Goal: Information Seeking & Learning: Learn about a topic

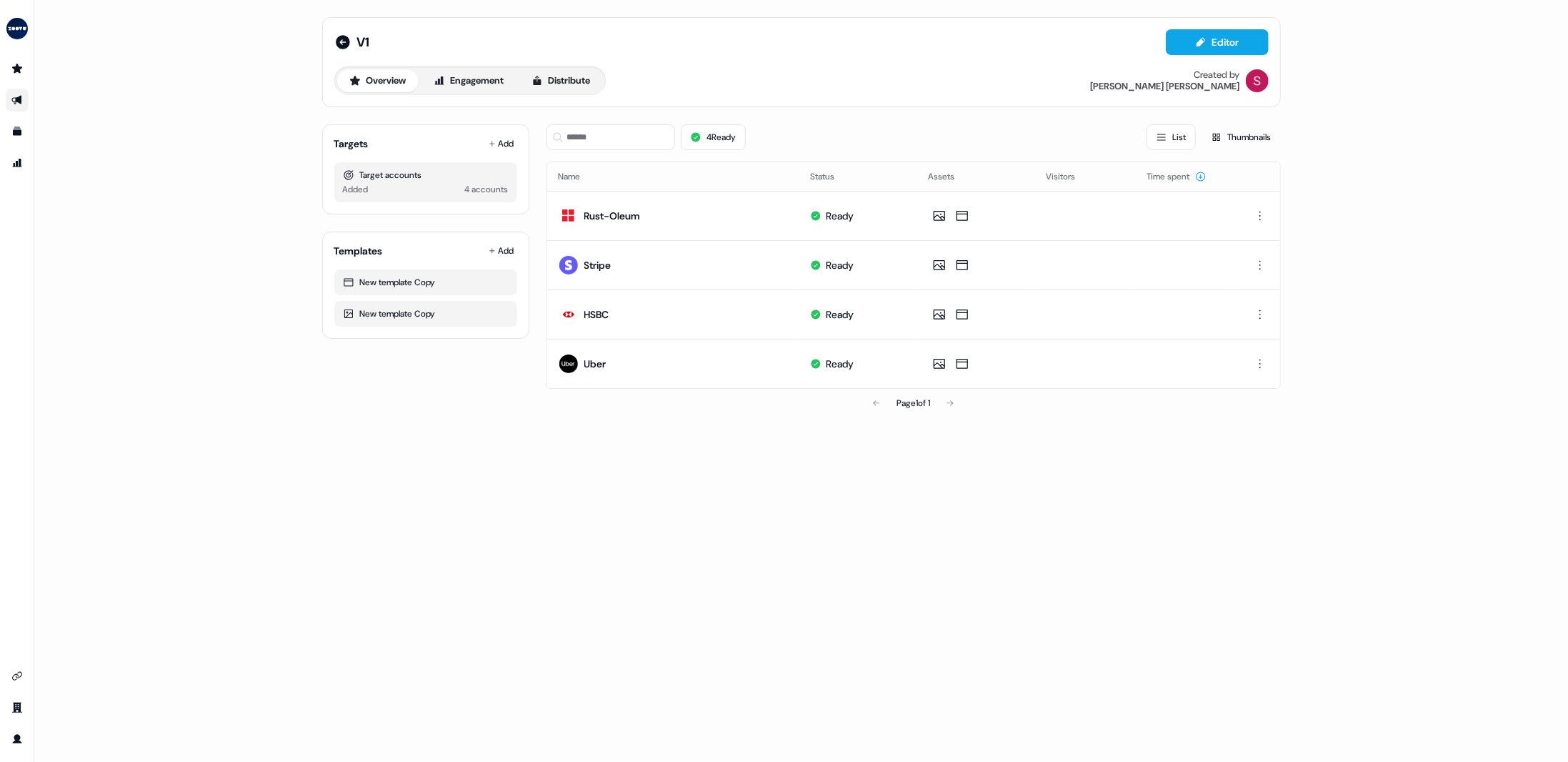
click at [23, 98] on link "Go to outbound experience" at bounding box center [18, 100] width 23 height 23
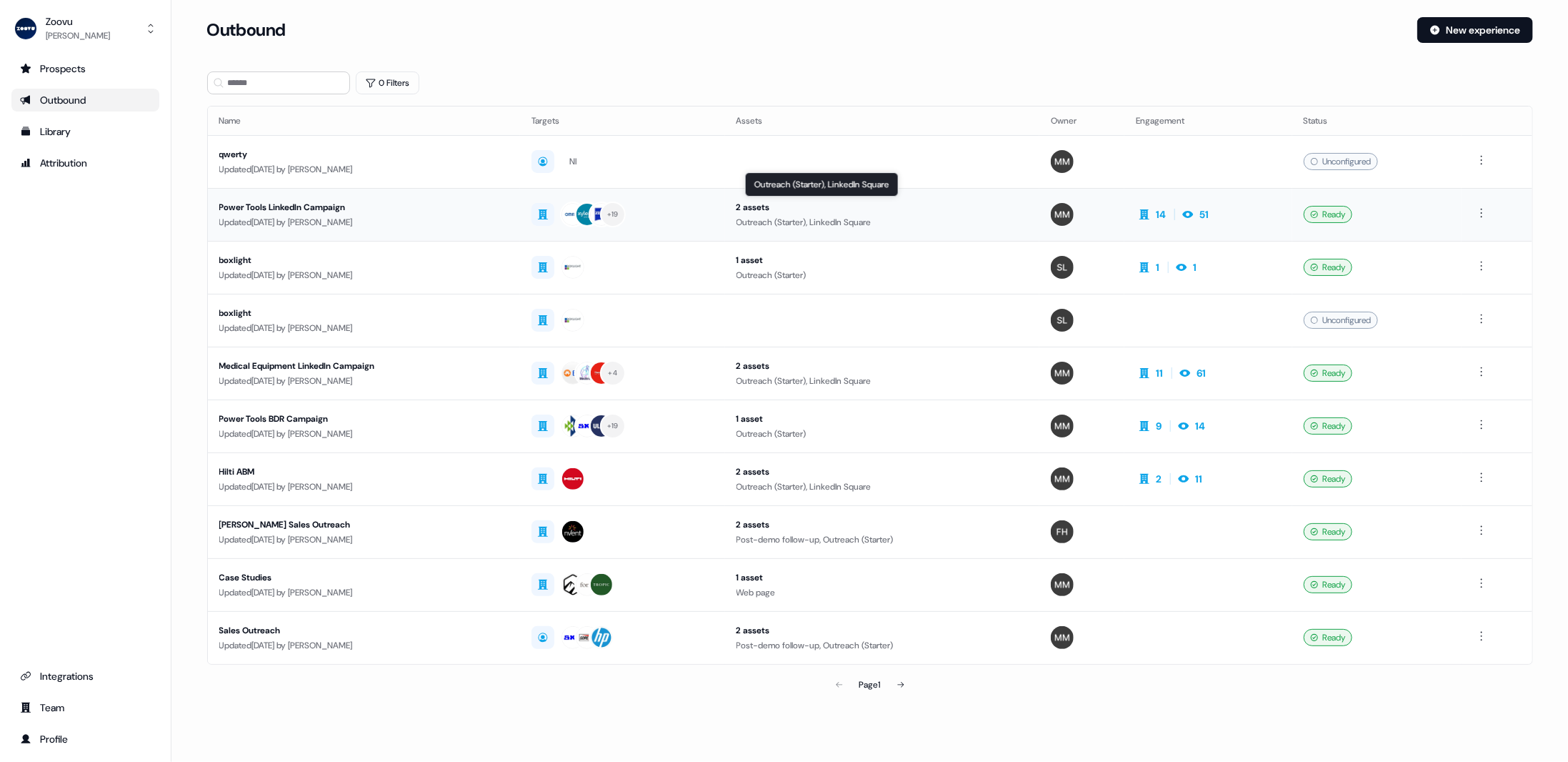
click at [980, 219] on div "Outreach (Starter), LinkedIn Square" at bounding box center [883, 222] width 292 height 14
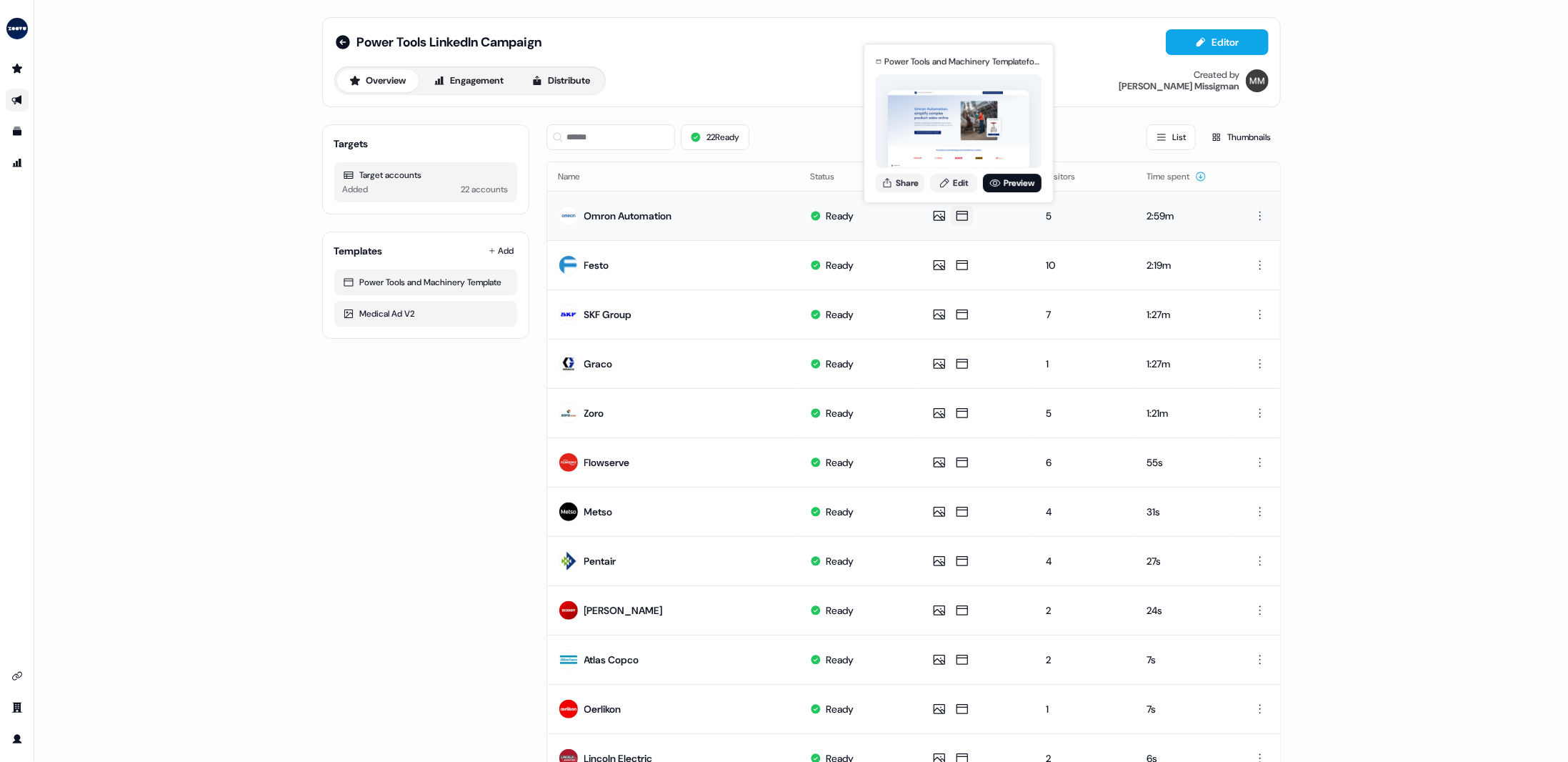
click at [964, 219] on icon at bounding box center [962, 216] width 18 height 14
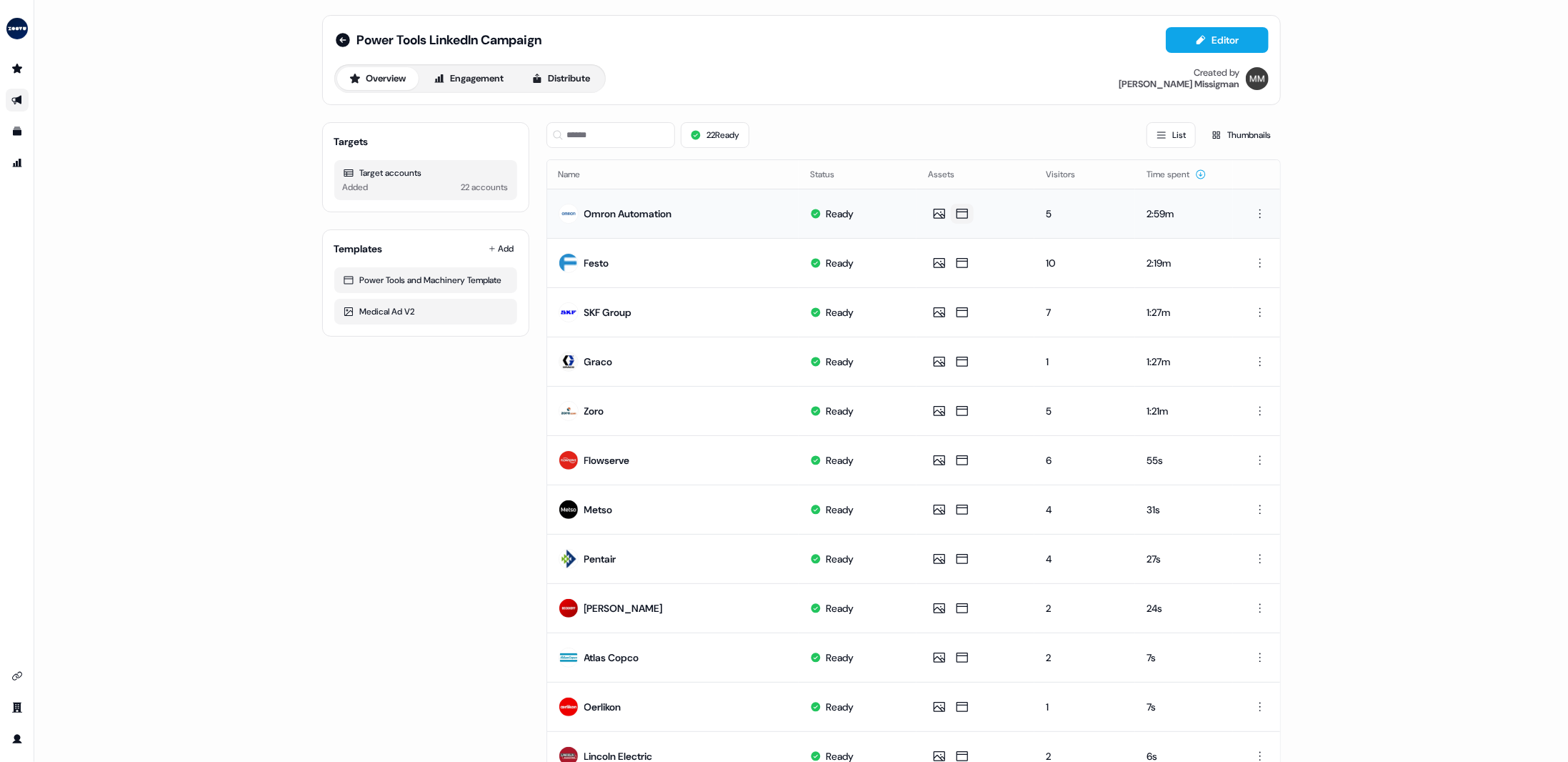
scroll to position [3, 0]
click at [961, 213] on icon at bounding box center [962, 213] width 18 height 14
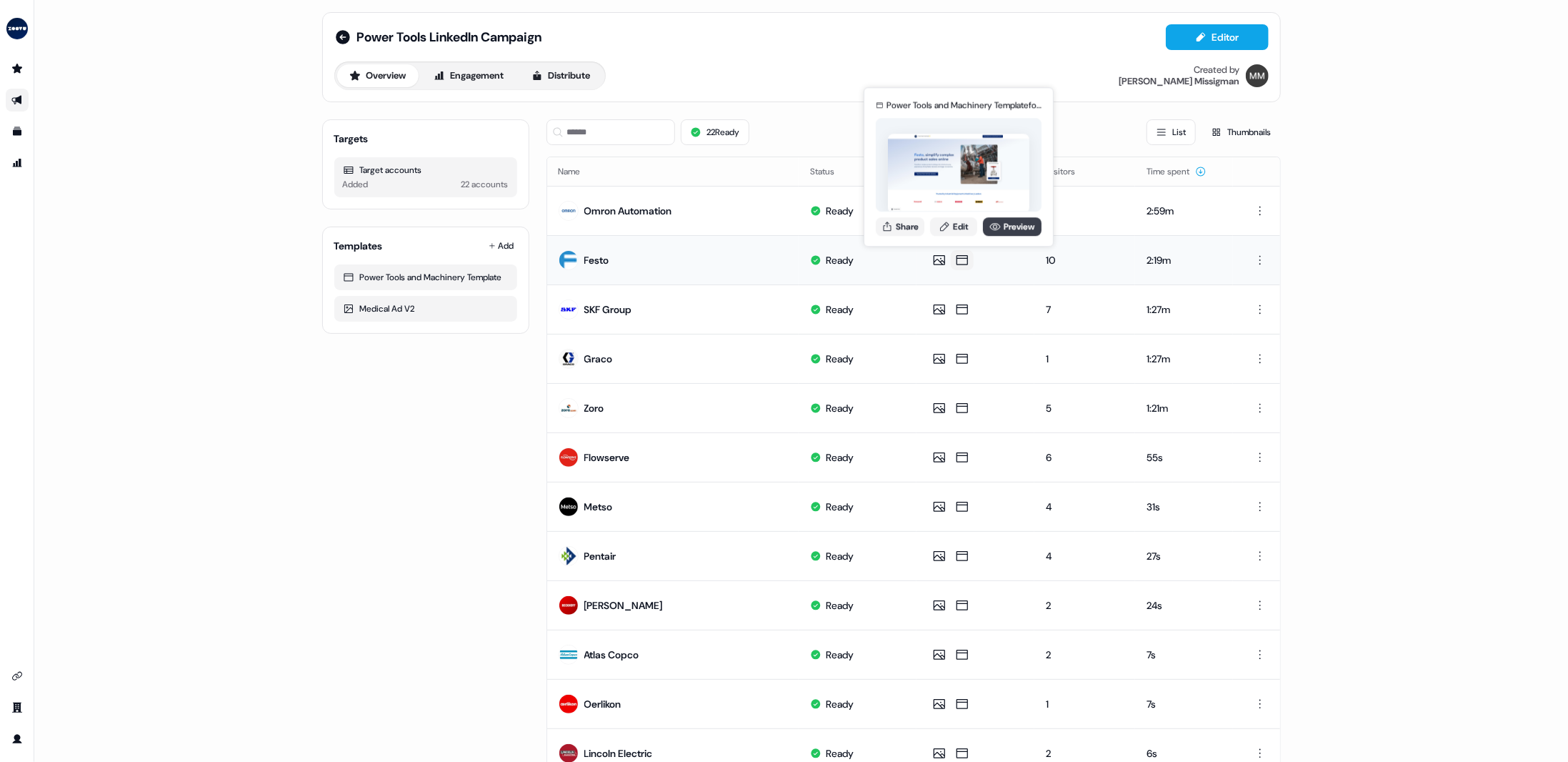
click at [1000, 220] on link "Preview" at bounding box center [1012, 226] width 59 height 18
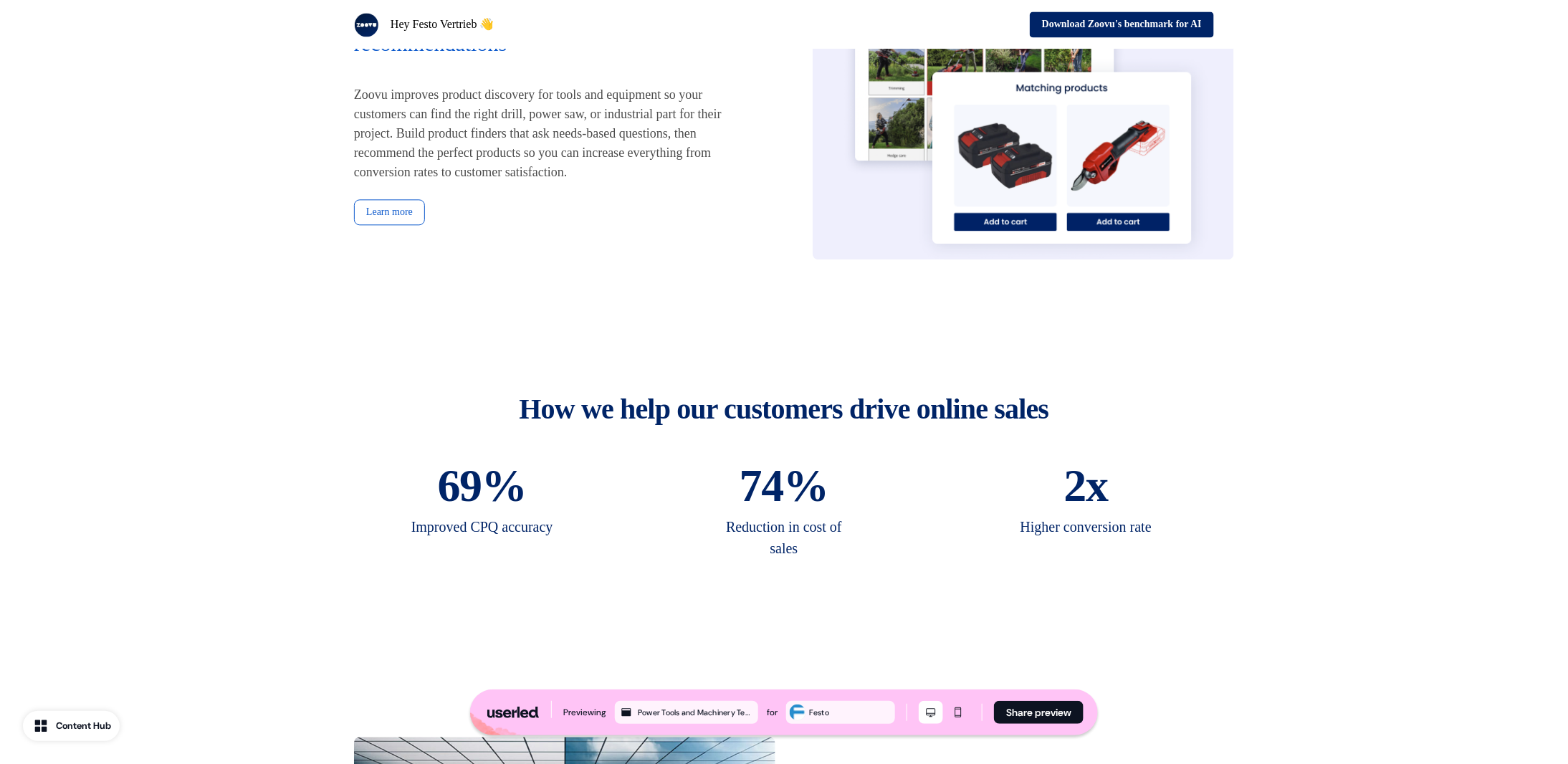
scroll to position [1533, 0]
